Goal: Navigation & Orientation: Find specific page/section

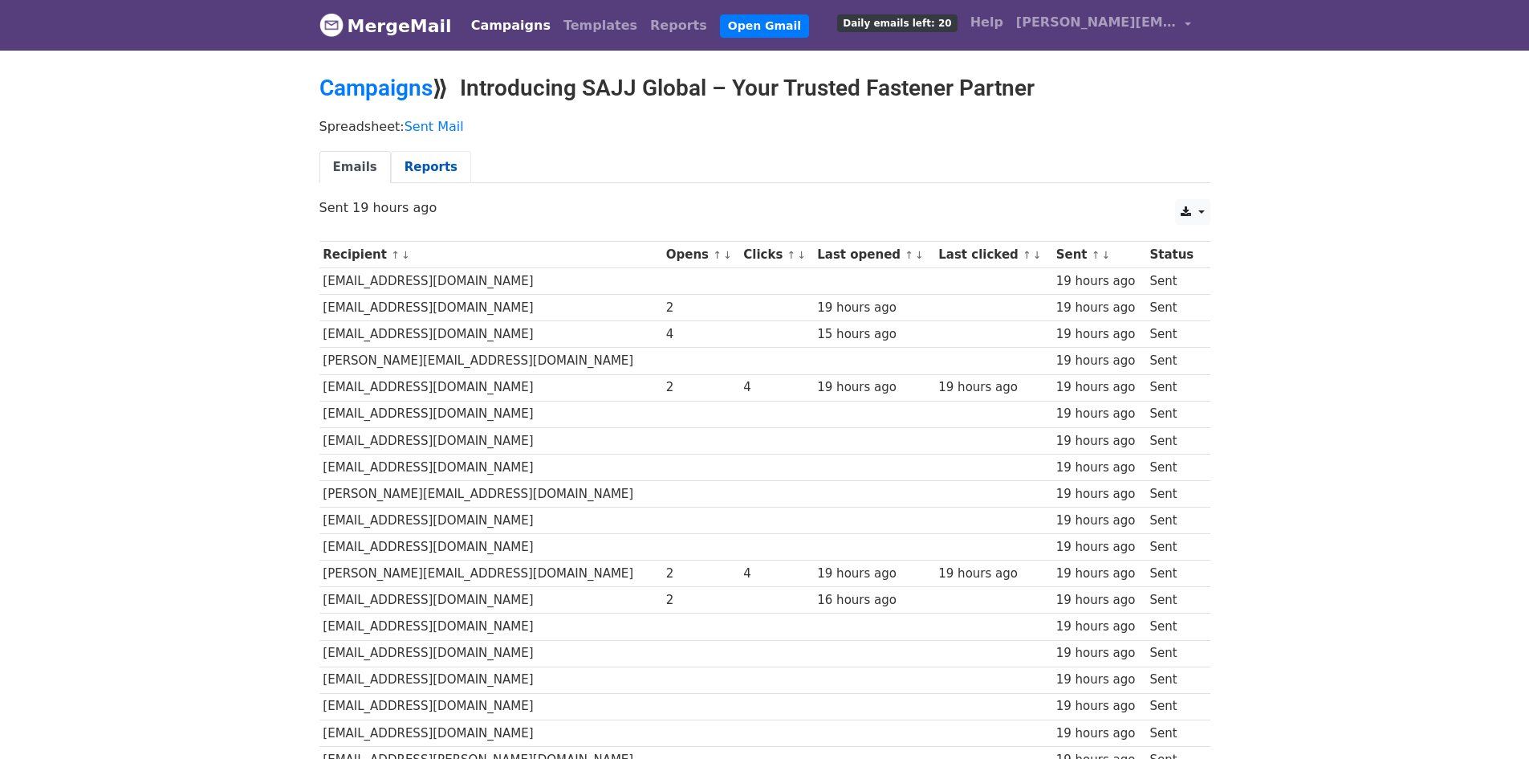
click at [430, 162] on link "Reports" at bounding box center [431, 167] width 80 height 33
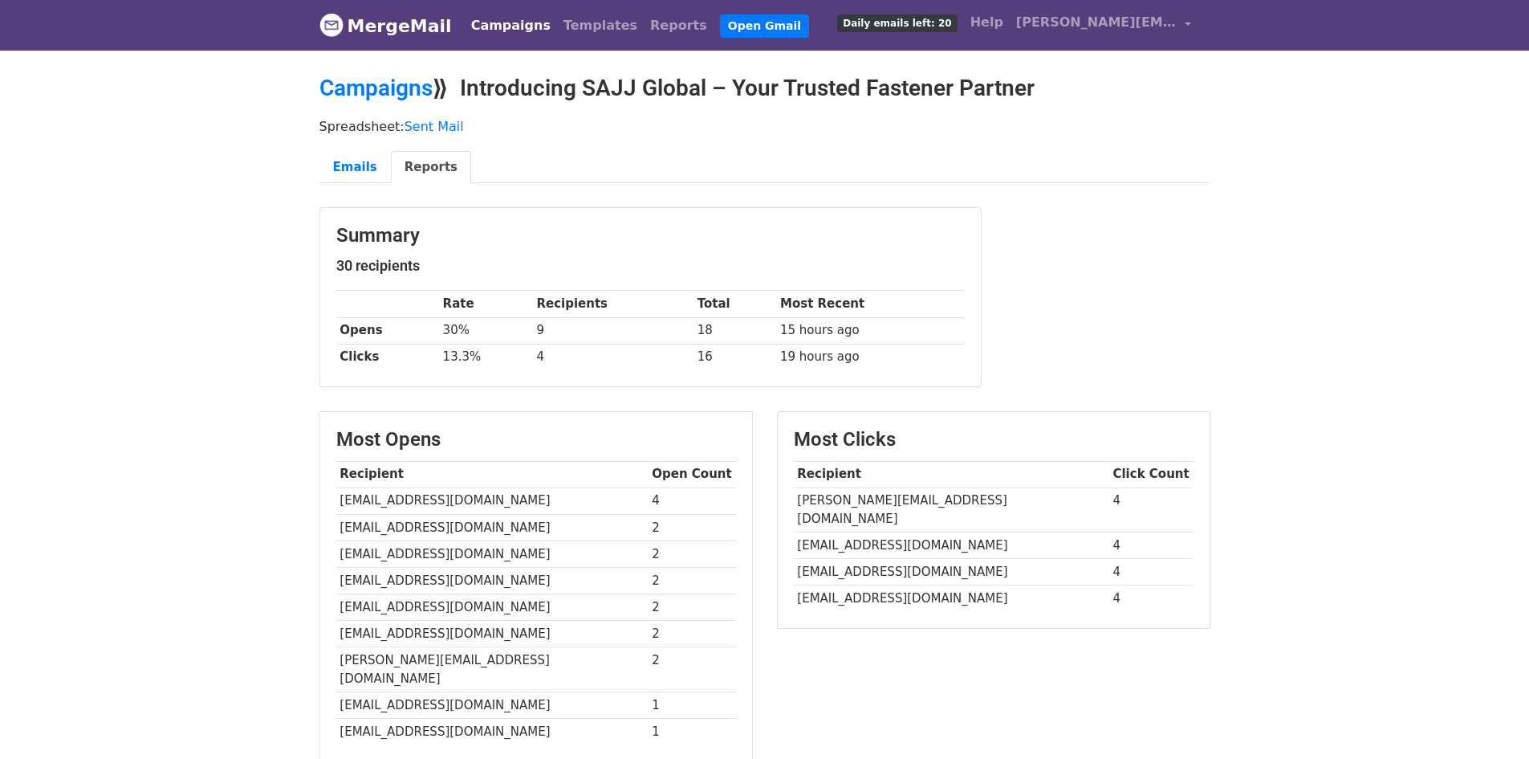
click at [408, 28] on link "MergeMail" at bounding box center [386, 26] width 132 height 34
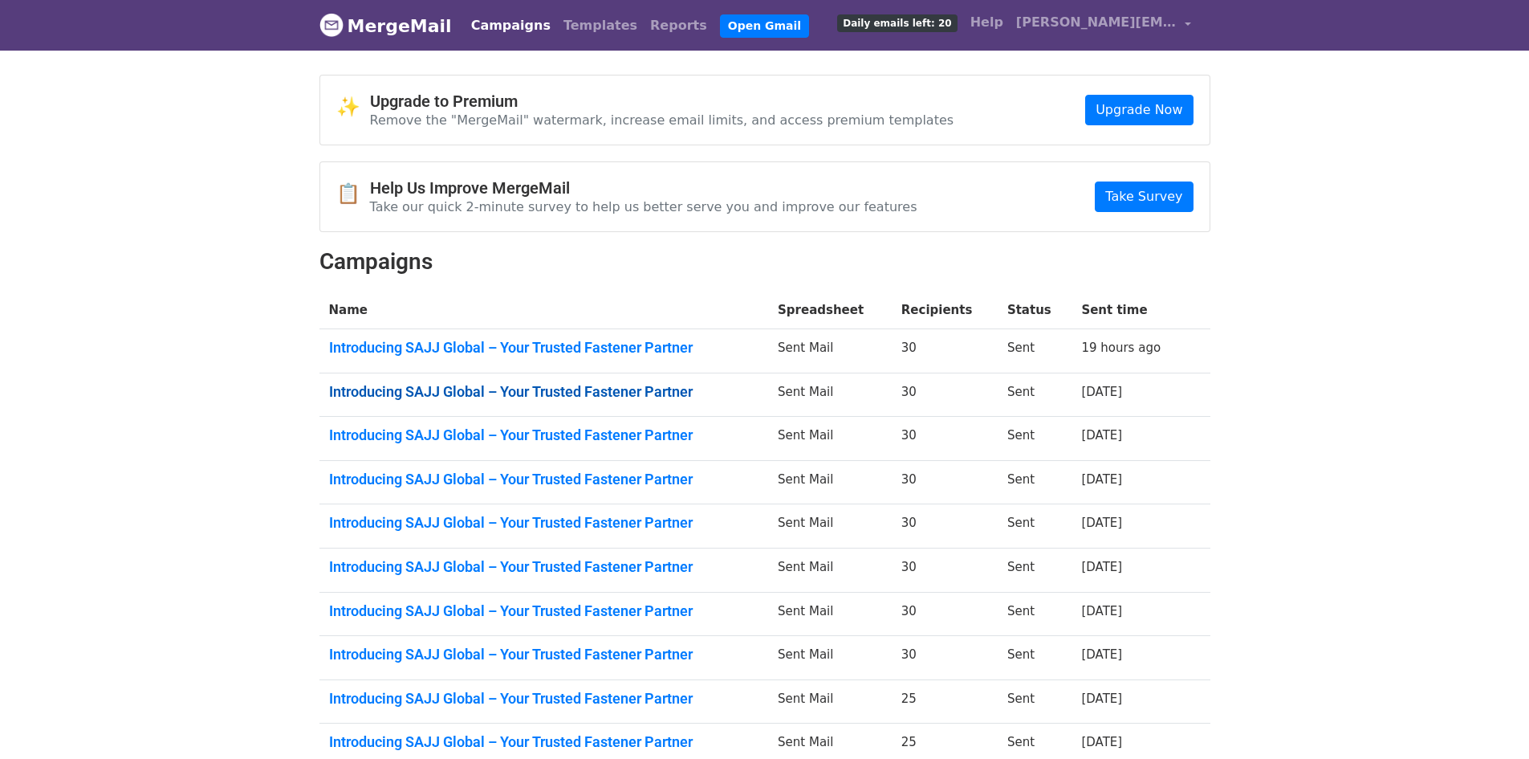
click at [527, 385] on link "Introducing SAJJ Global – Your Trusted Fastener Partner" at bounding box center [544, 392] width 430 height 18
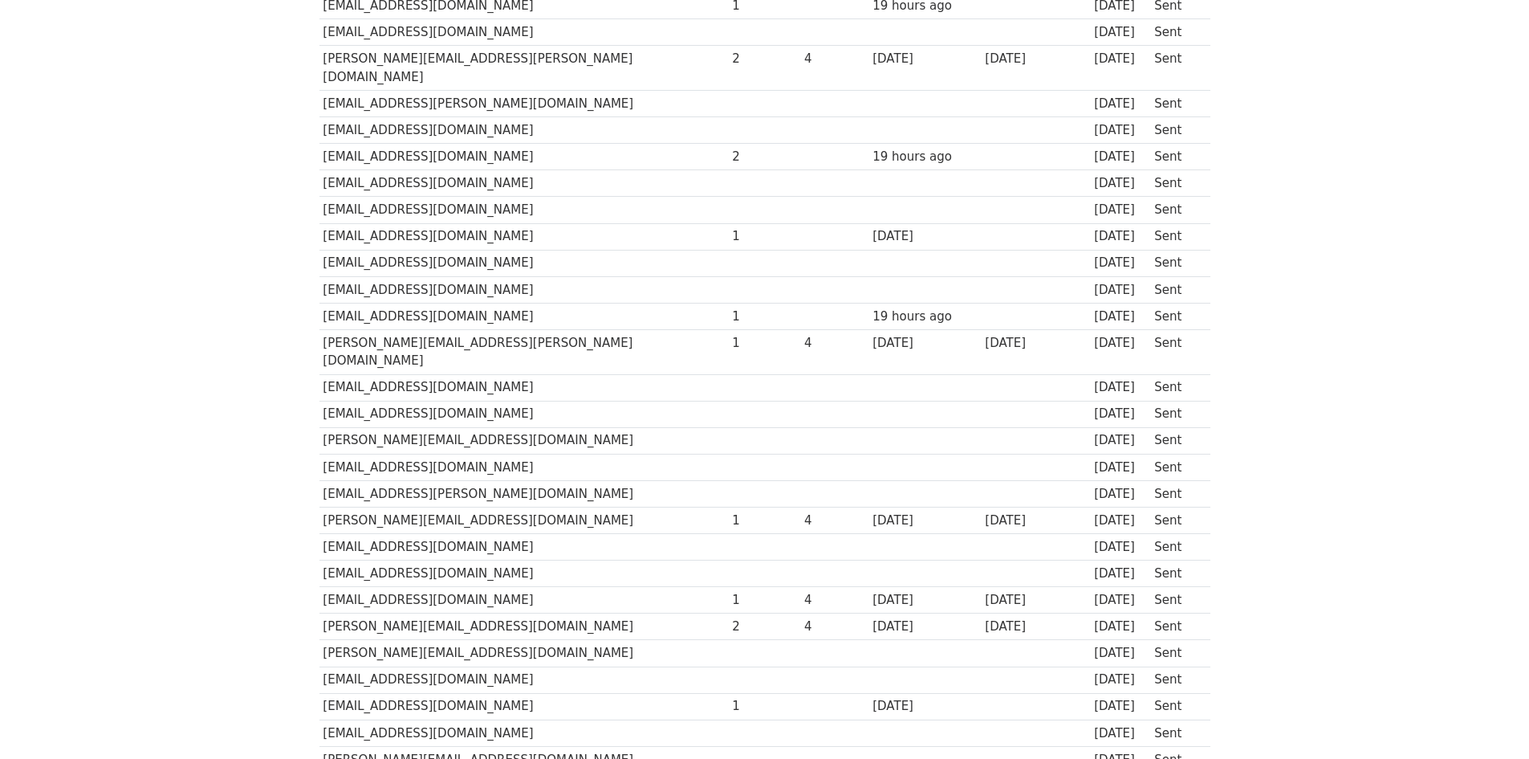
scroll to position [321, 0]
